Goal: Complete application form

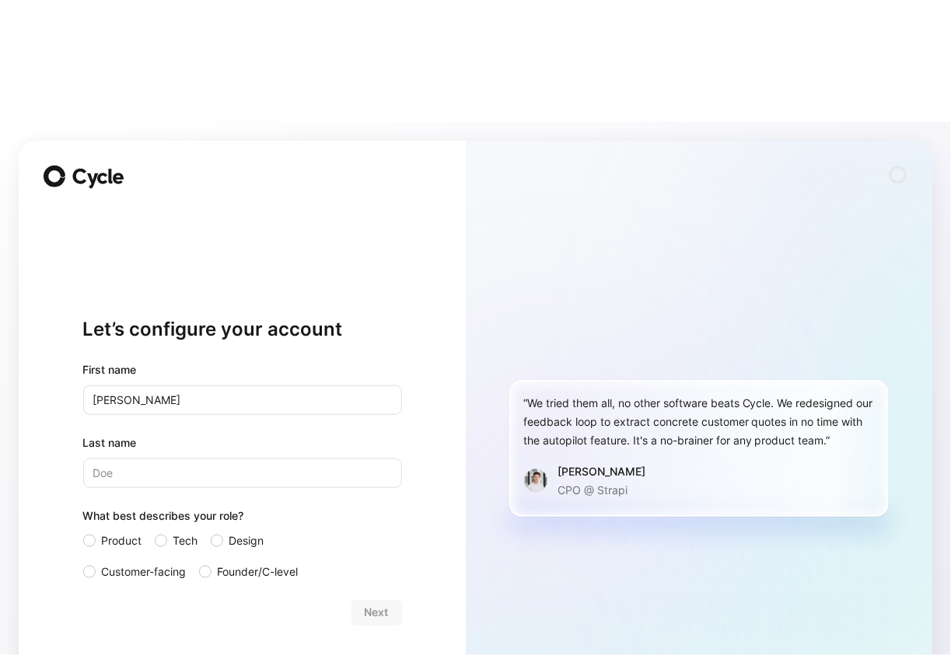
type input "[PERSON_NAME]"
click at [463, 379] on div "Let’s configure your account First name [PERSON_NAME] Last name [PERSON_NAME] W…" at bounding box center [242, 450] width 447 height 618
click at [94, 535] on div at bounding box center [89, 541] width 12 height 12
click at [83, 532] on input "Product" at bounding box center [83, 532] width 0 height 0
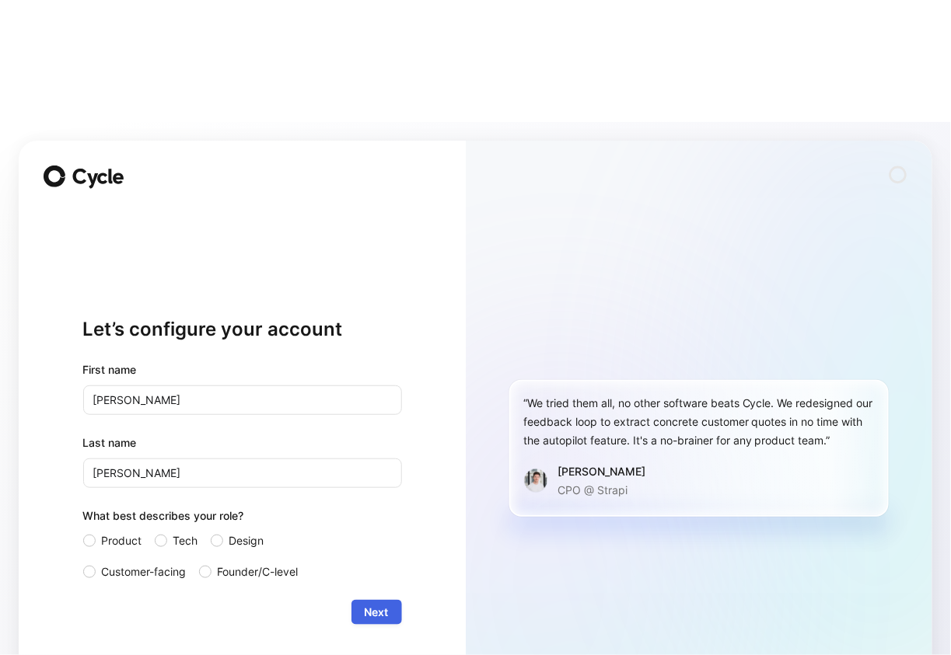
click at [380, 603] on span "Next" at bounding box center [377, 612] width 24 height 19
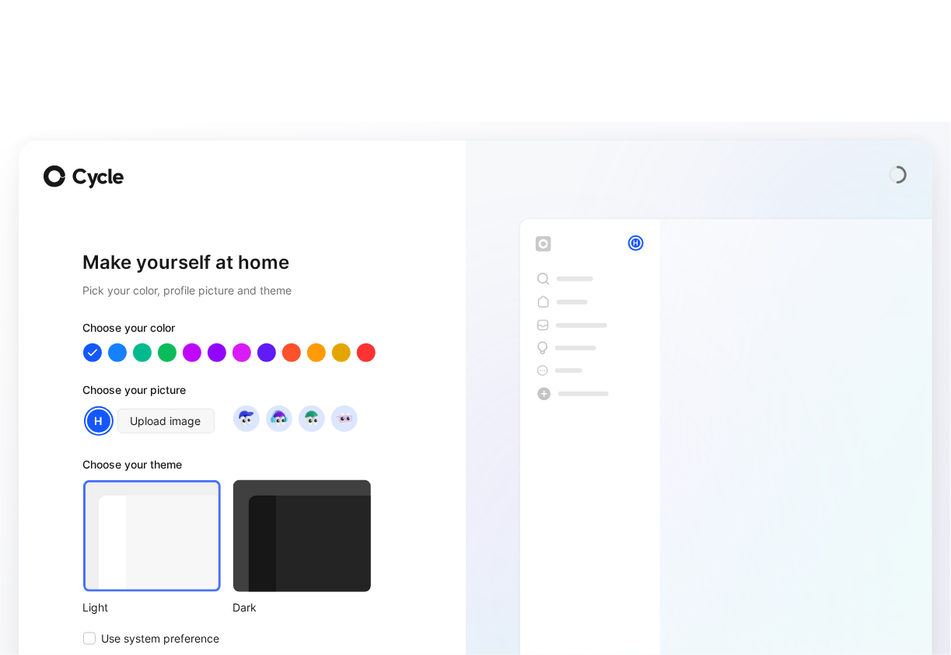
click at [273, 480] on div at bounding box center [302, 536] width 138 height 112
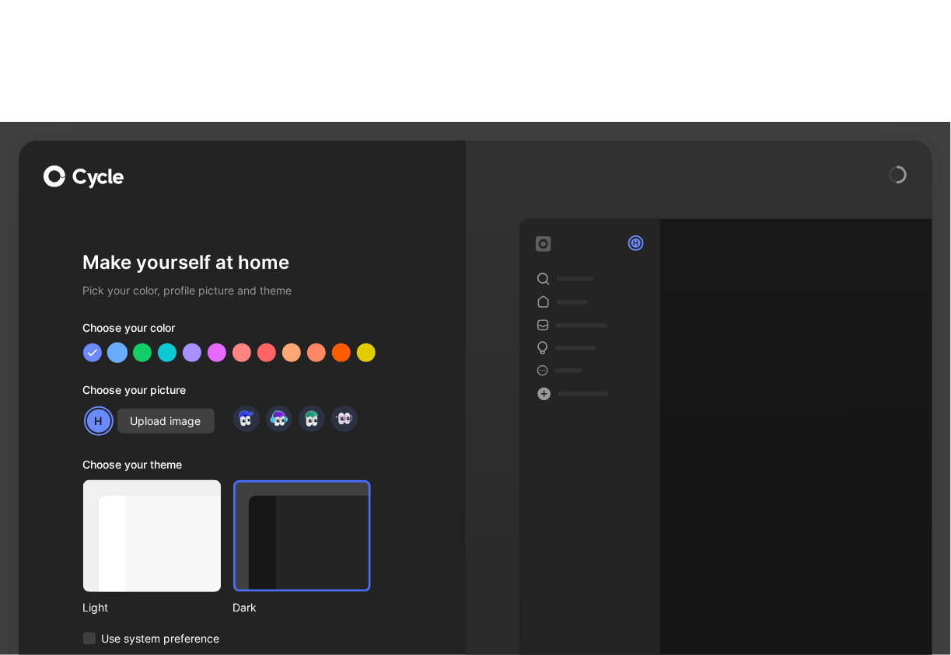
click at [117, 342] on div at bounding box center [117, 352] width 20 height 20
click at [167, 342] on div at bounding box center [166, 352] width 20 height 20
click at [140, 342] on div at bounding box center [141, 352] width 20 height 20
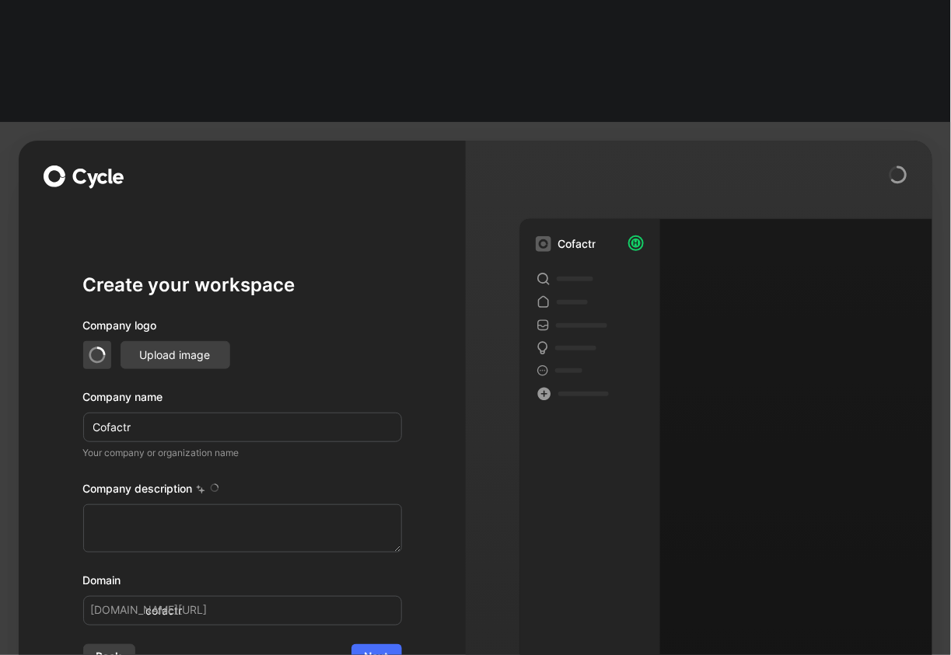
type textarea "Cofactr is a [US_STATE]-based supply chain technology company founded in [DATE]…"
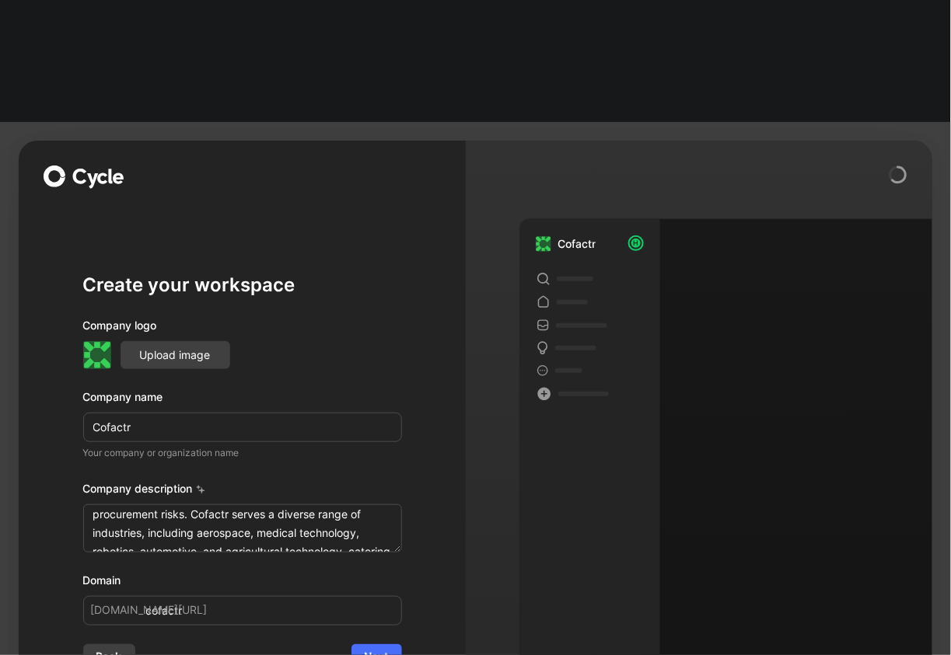
scroll to position [354, 0]
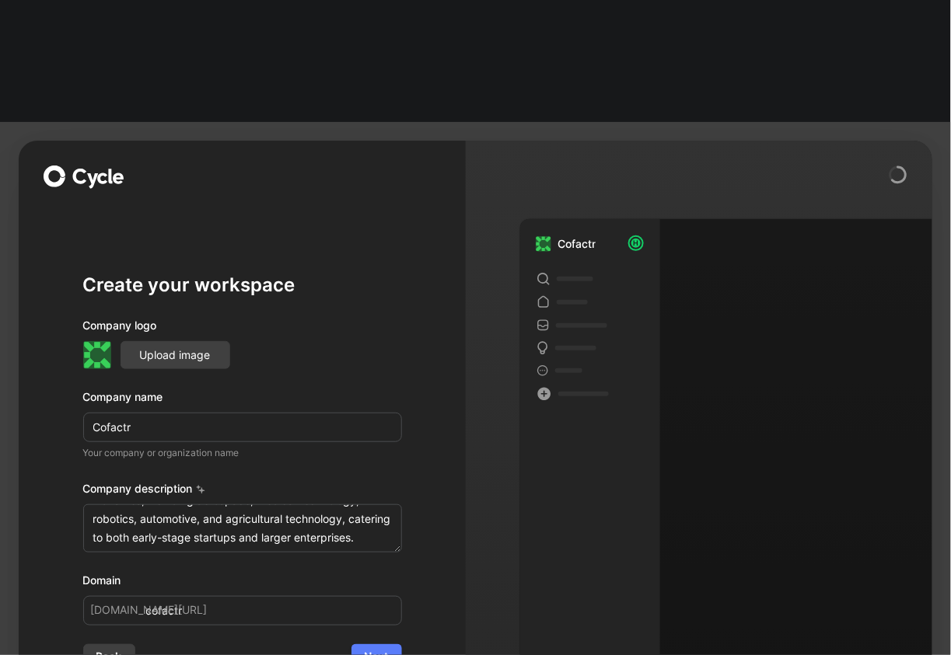
click at [388, 648] on span "Next" at bounding box center [377, 657] width 24 height 19
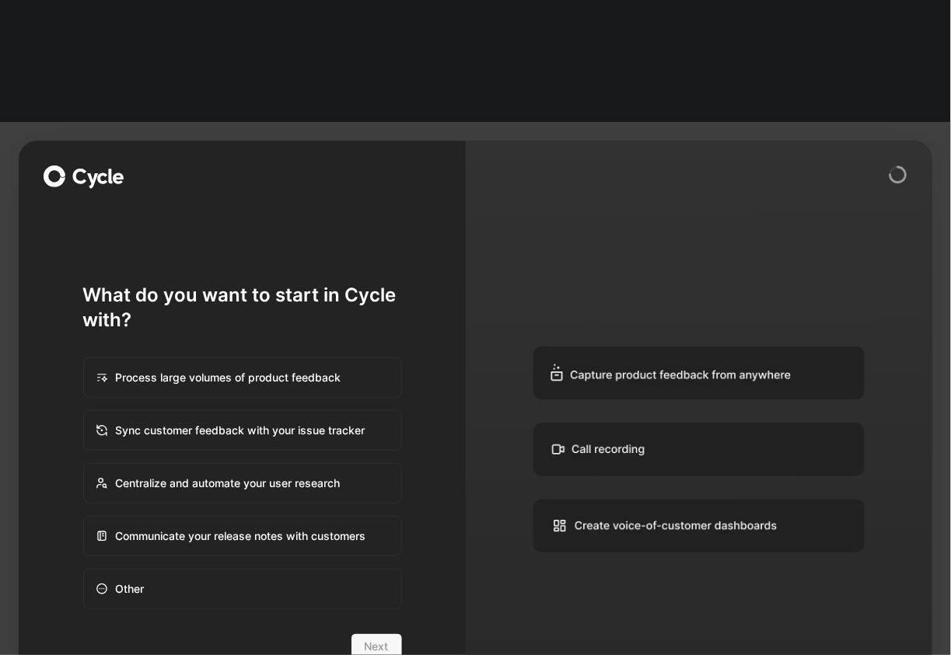
click at [324, 465] on div "Centralize and automate your user research" at bounding box center [243, 483] width 316 height 37
click at [85, 464] on input "Centralize and automate your user research" at bounding box center [84, 464] width 1 height 1
radio input "true"
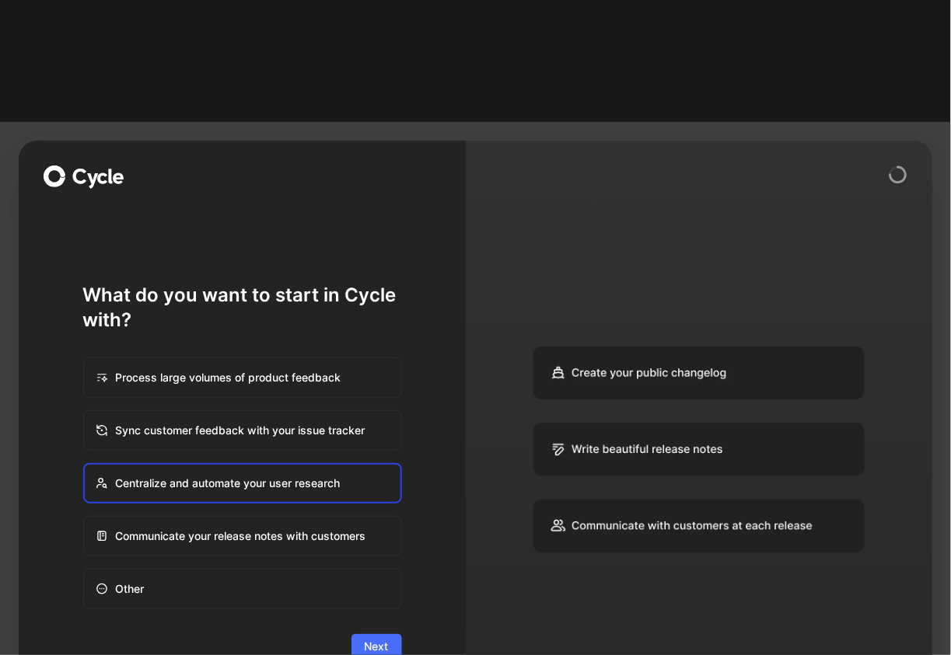
click at [355, 518] on div "Communicate your release notes with customers" at bounding box center [243, 536] width 316 height 37
click at [85, 517] on input "Communicate your release notes with customers" at bounding box center [84, 517] width 1 height 1
radio input "true"
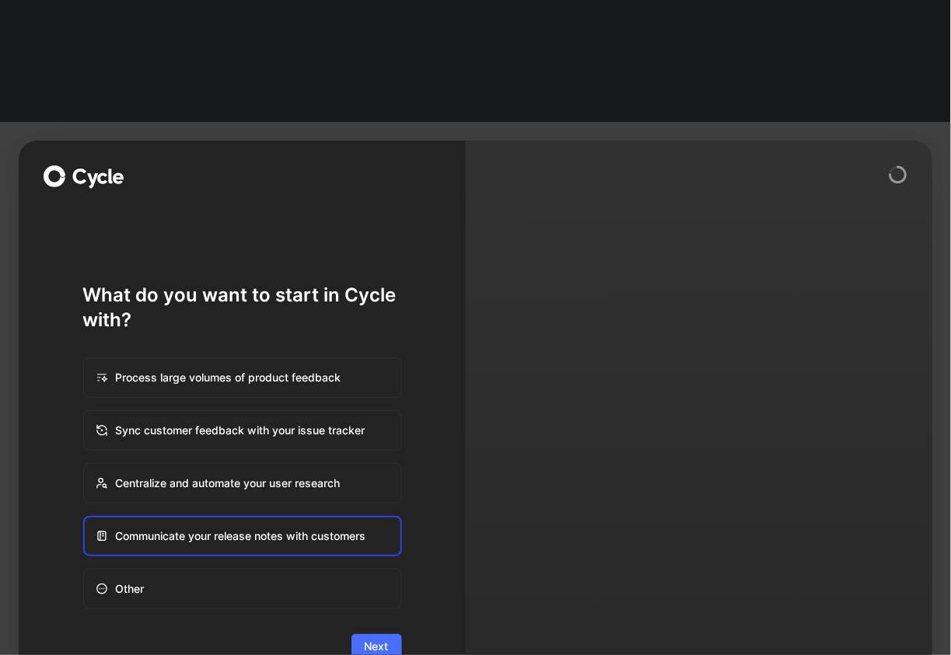
click at [311, 465] on div "Centralize and automate your user research" at bounding box center [243, 483] width 316 height 37
click at [85, 464] on input "Centralize and automate your user research" at bounding box center [84, 464] width 1 height 1
radio input "true"
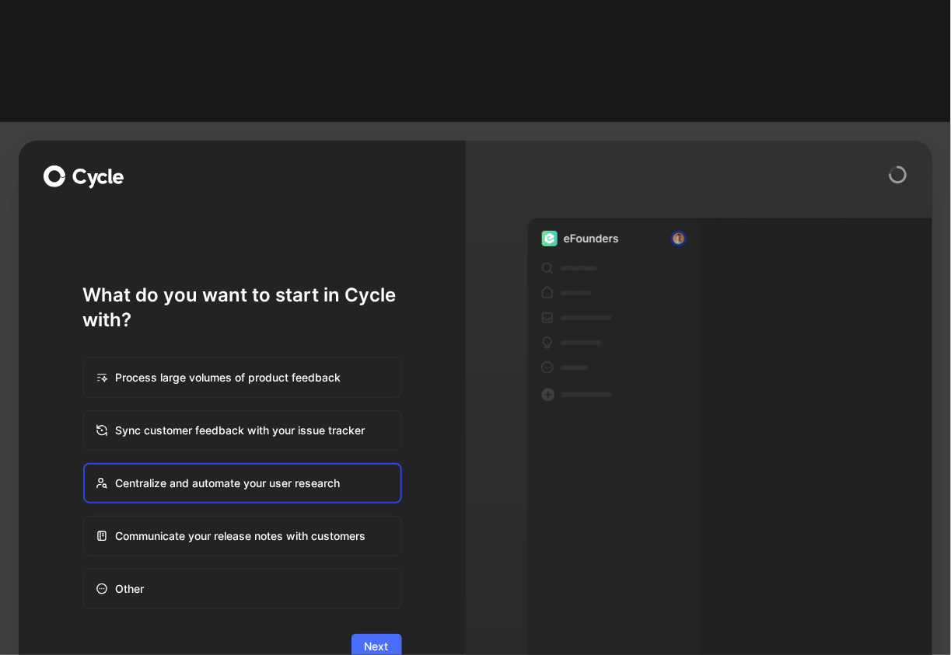
click at [296, 571] on div "Other" at bounding box center [243, 589] width 316 height 37
click at [85, 570] on input "Other" at bounding box center [84, 570] width 1 height 1
radio input "true"
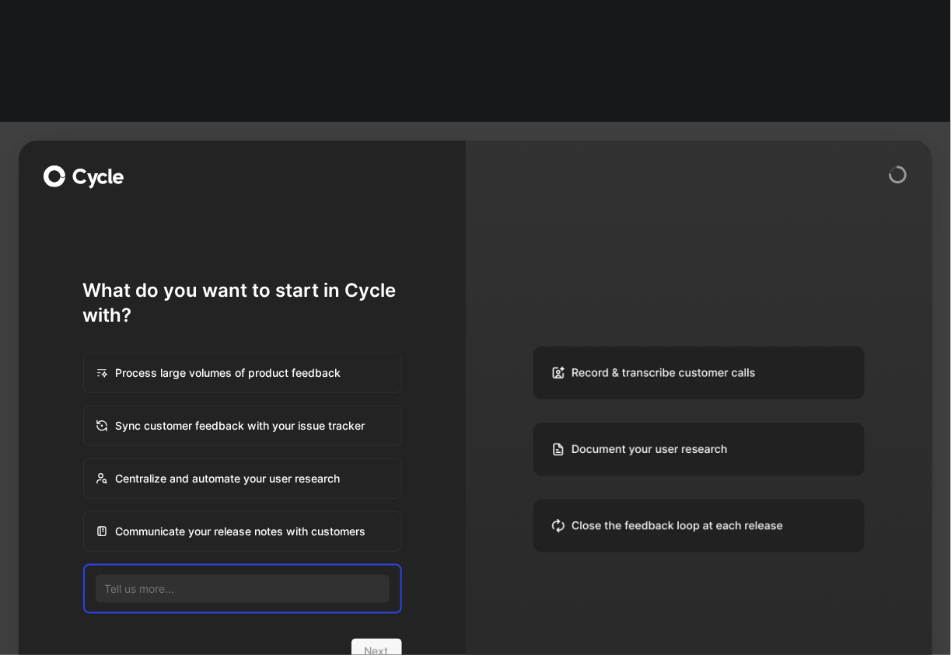
click at [296, 407] on div "Sync customer feedback with your issue tracker" at bounding box center [243, 425] width 316 height 37
click at [85, 407] on input "Sync customer feedback with your issue tracker" at bounding box center [84, 407] width 1 height 1
radio input "true"
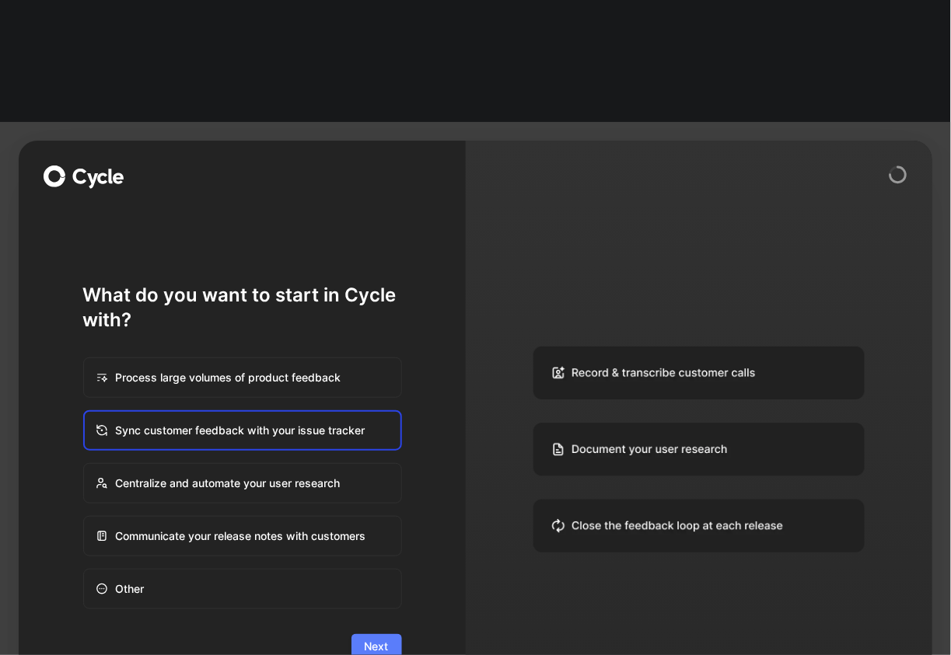
click at [365, 637] on span "Next" at bounding box center [377, 646] width 24 height 19
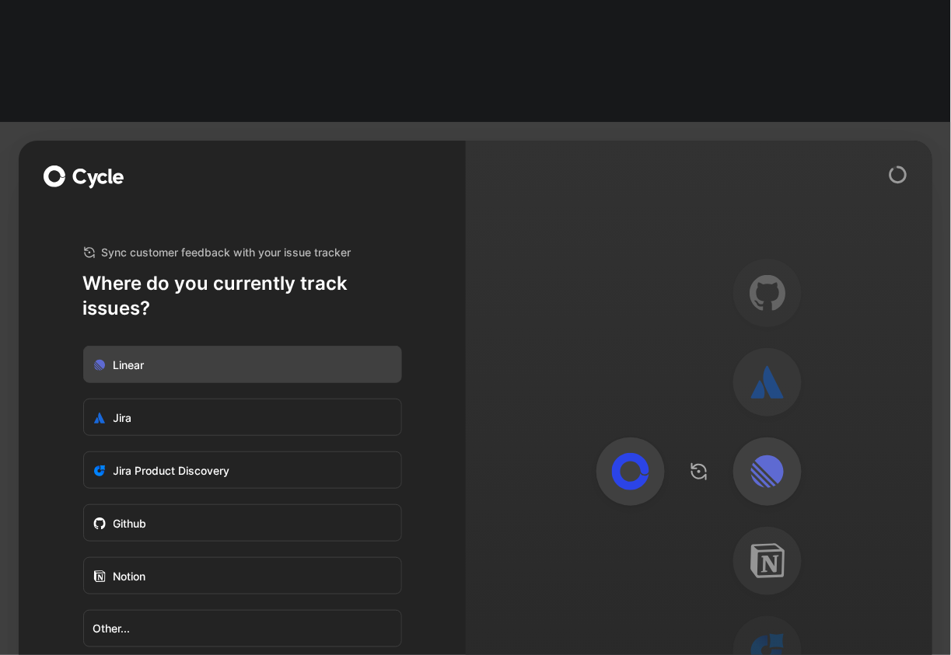
click at [353, 347] on label "Linear" at bounding box center [242, 365] width 317 height 37
click at [84, 347] on input "Linear" at bounding box center [84, 347] width 0 height 0
